Goal: Information Seeking & Learning: Find specific page/section

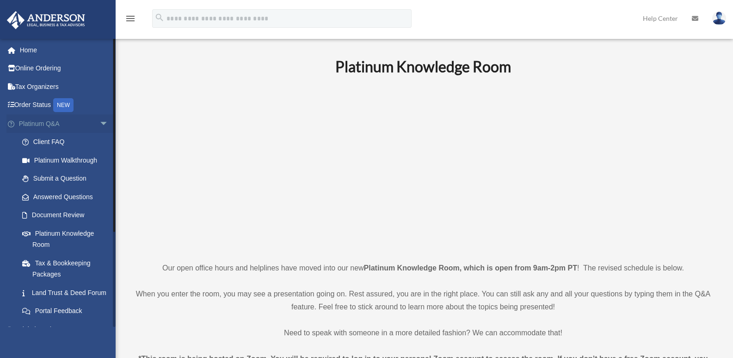
click at [37, 122] on link "Platinum Q&A arrow_drop_down" at bounding box center [64, 123] width 116 height 19
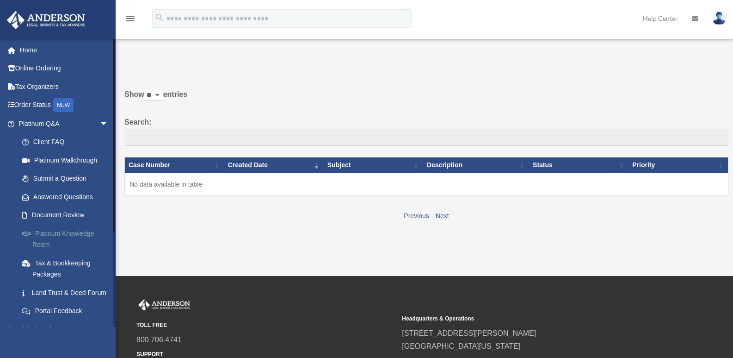
click at [57, 231] on link "Platinum Knowledge Room" at bounding box center [68, 239] width 110 height 30
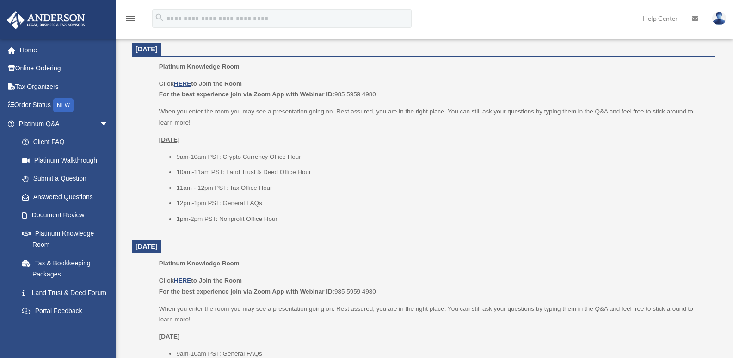
scroll to position [370, 0]
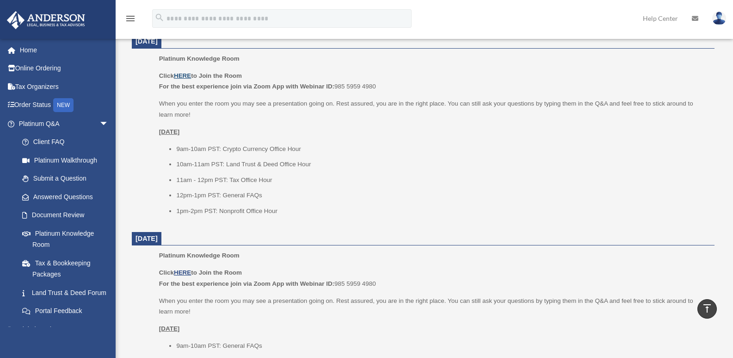
click at [187, 76] on u "HERE" at bounding box center [182, 75] width 17 height 7
